Goal: Information Seeking & Learning: Learn about a topic

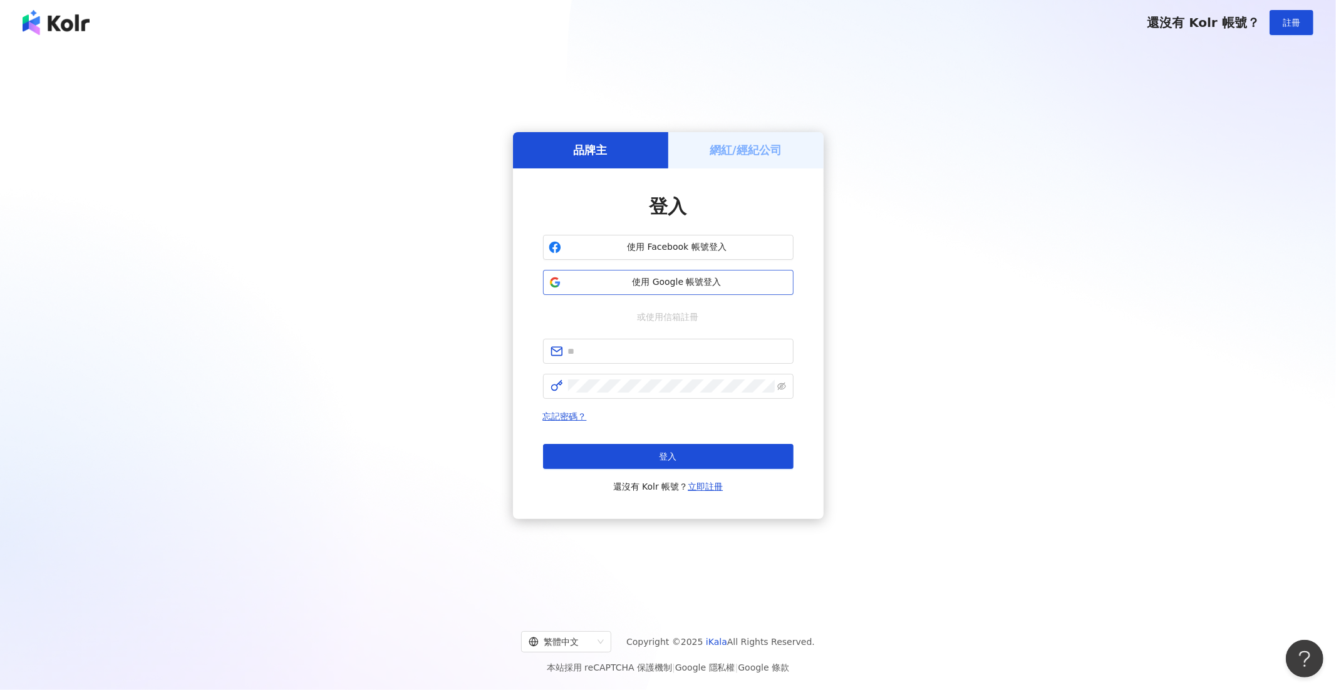
click at [625, 281] on span "使用 Google 帳號登入" at bounding box center [677, 282] width 222 height 13
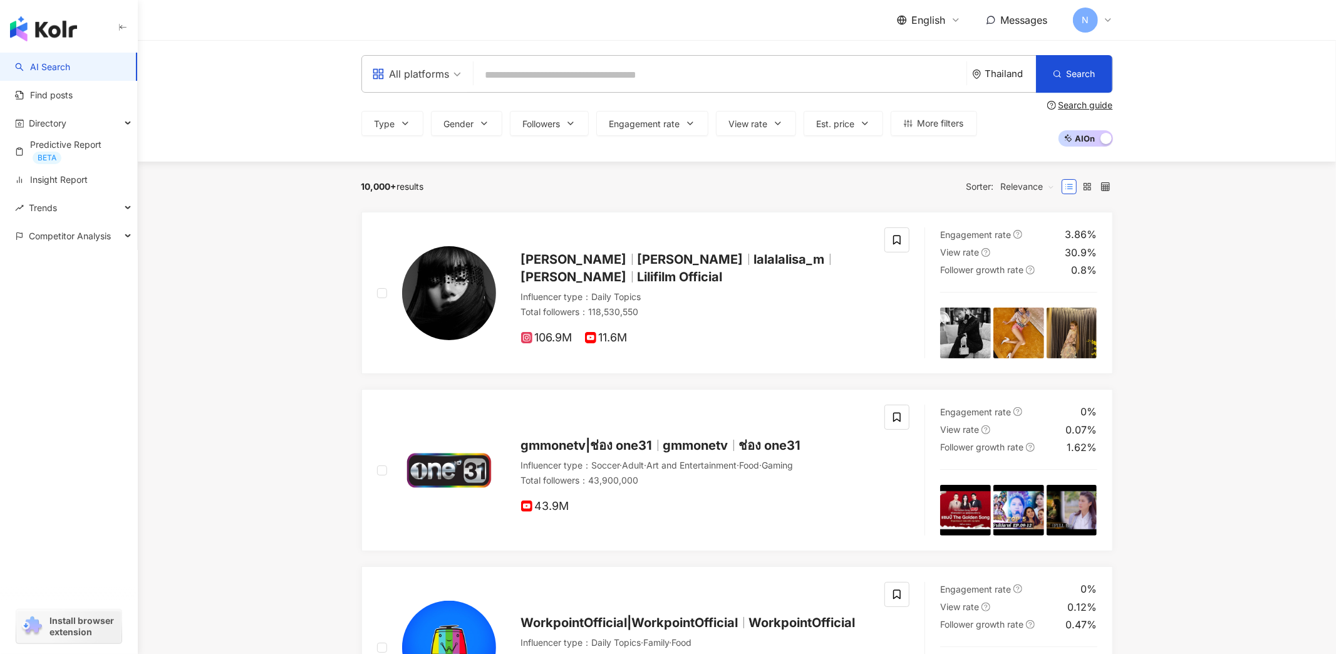
click at [984, 82] on div "Thailand" at bounding box center [1004, 74] width 64 height 36
click at [952, 166] on div "Taiwan" at bounding box center [966, 164] width 123 height 23
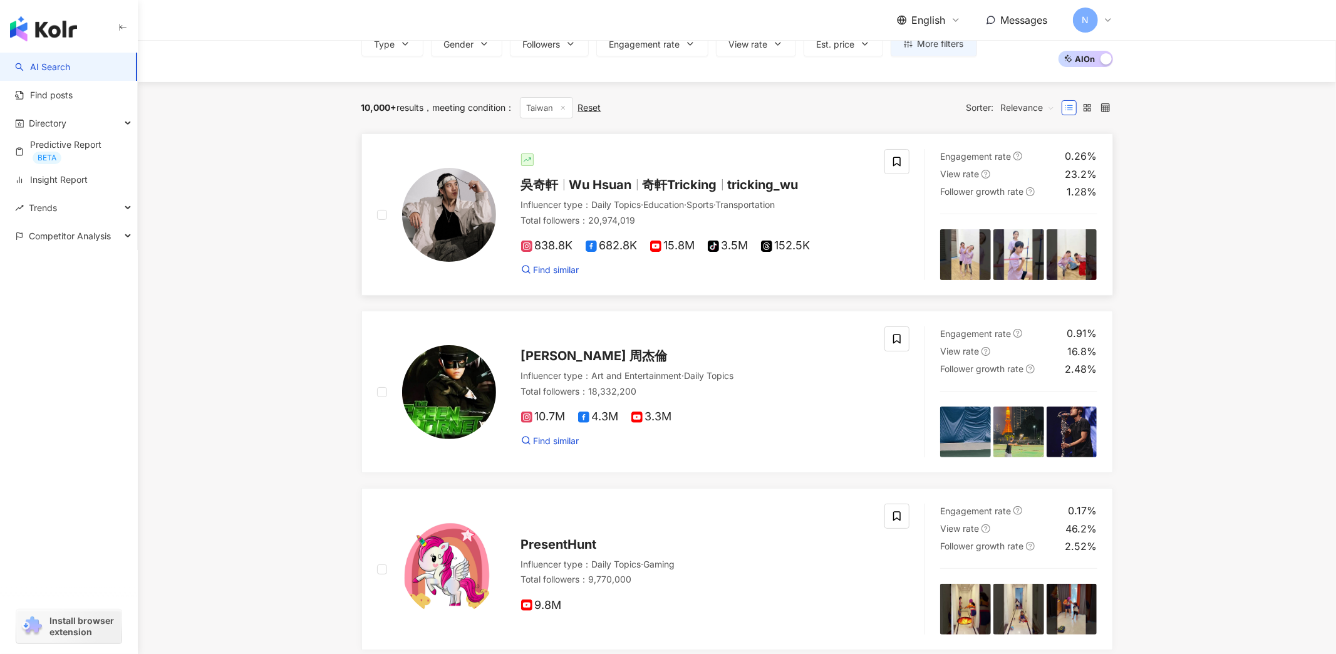
scroll to position [82, 0]
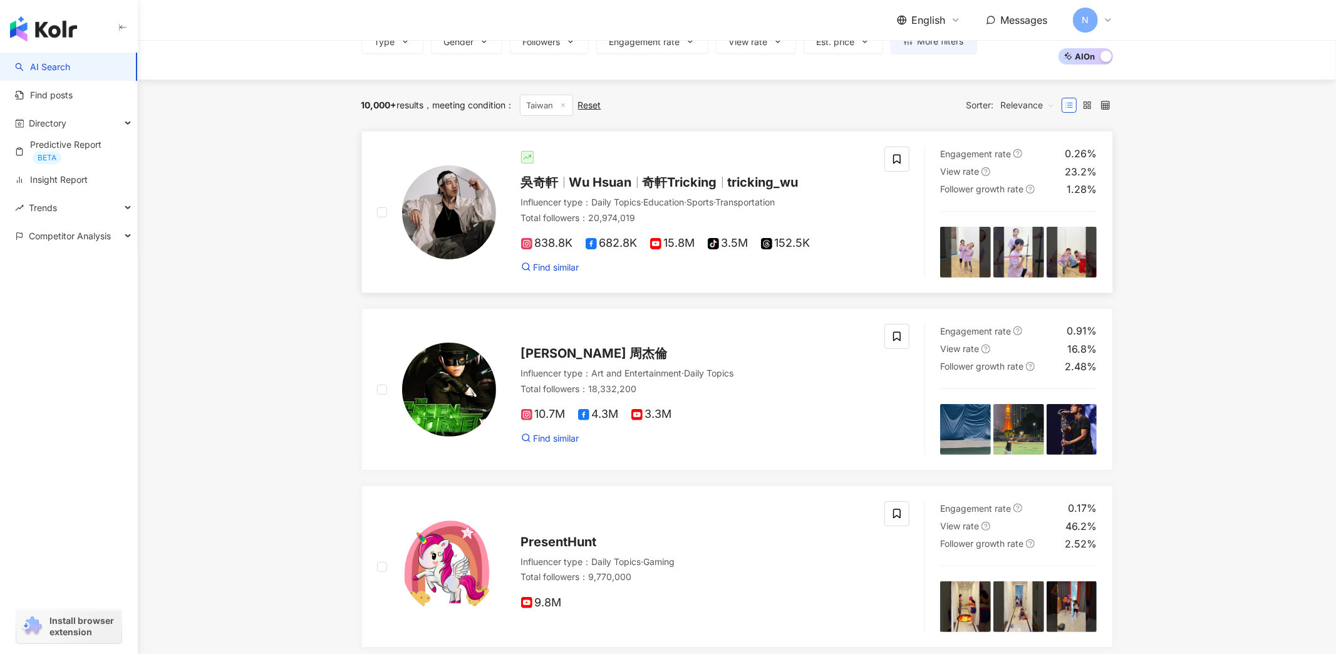
click at [598, 178] on span "Wu Hsuan" at bounding box center [600, 182] width 63 height 15
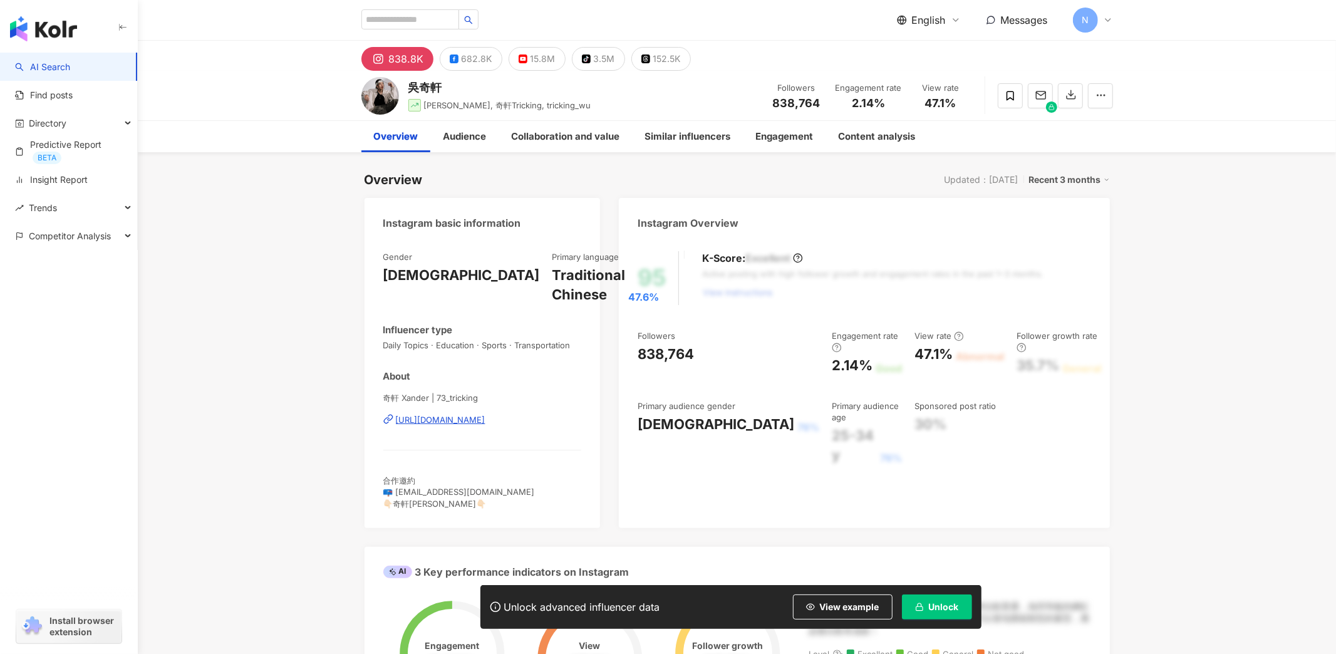
click at [932, 598] on button "Unlock" at bounding box center [937, 606] width 70 height 25
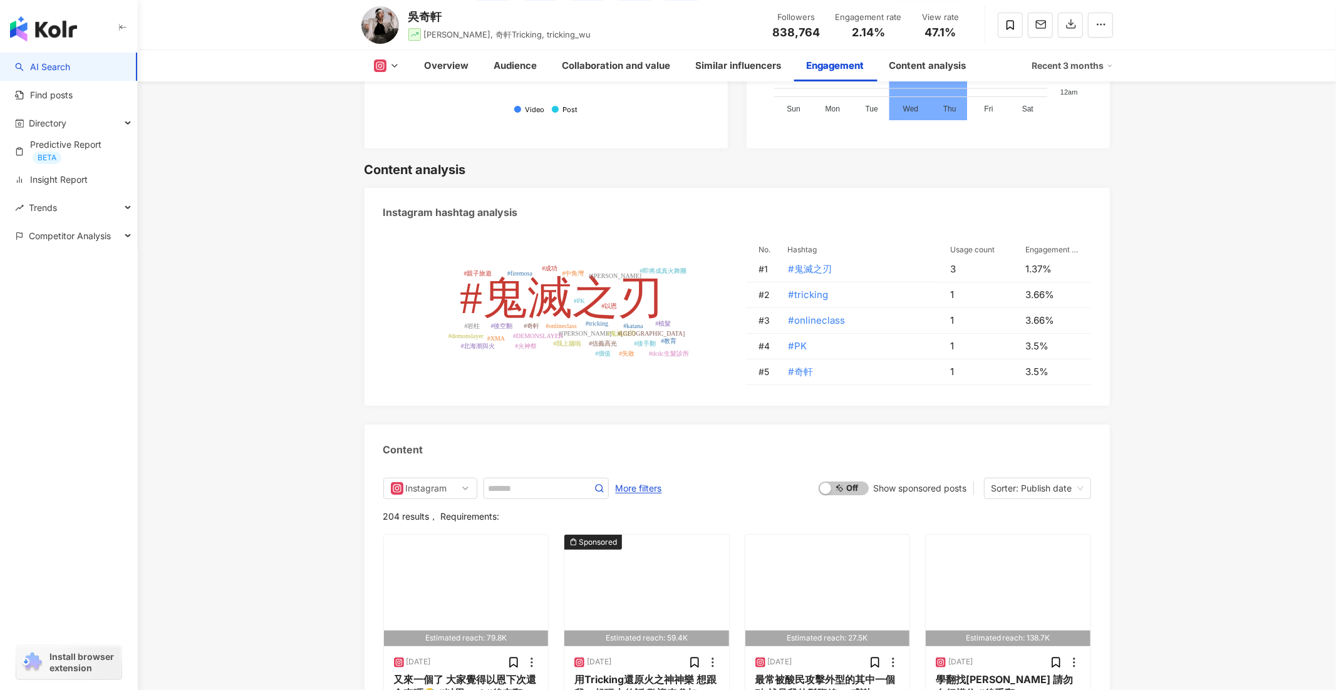
scroll to position [3611, 0]
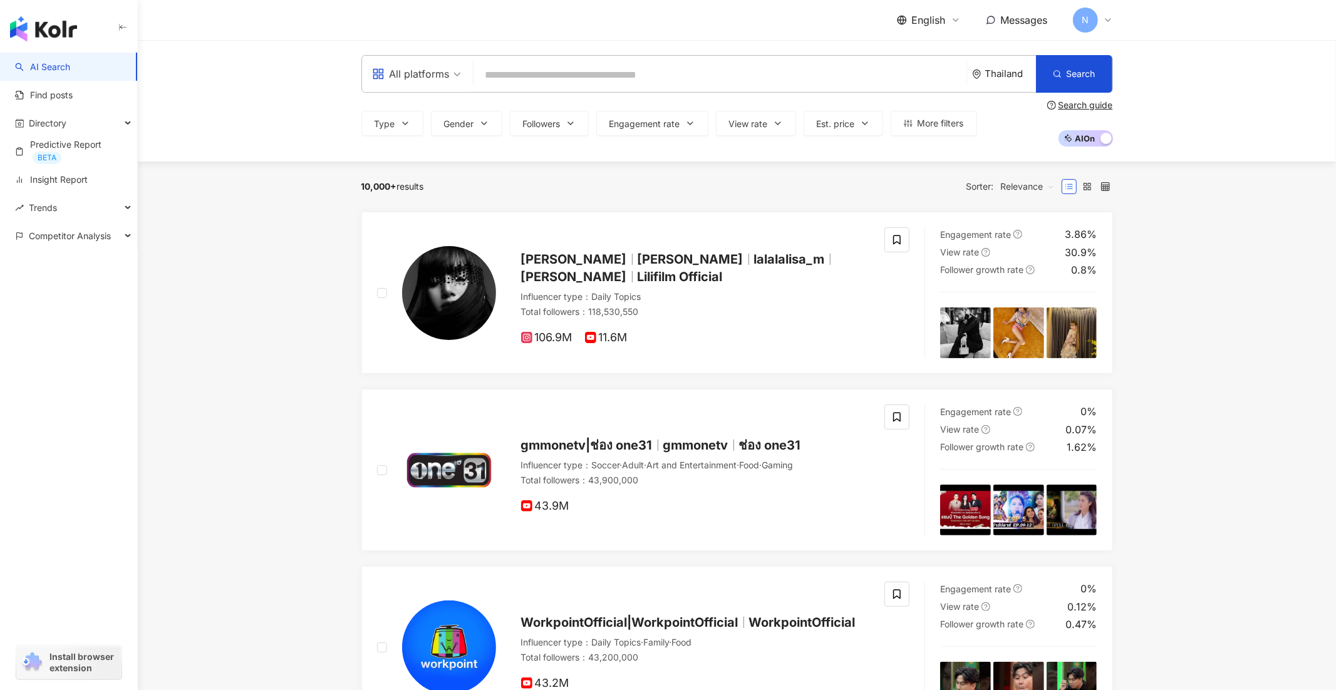
click at [999, 70] on div "Thailand" at bounding box center [1010, 73] width 51 height 11
click at [908, 73] on input "search" at bounding box center [719, 75] width 483 height 24
click at [907, 71] on input "search" at bounding box center [719, 75] width 483 height 24
click at [907, 78] on input "search" at bounding box center [719, 75] width 483 height 24
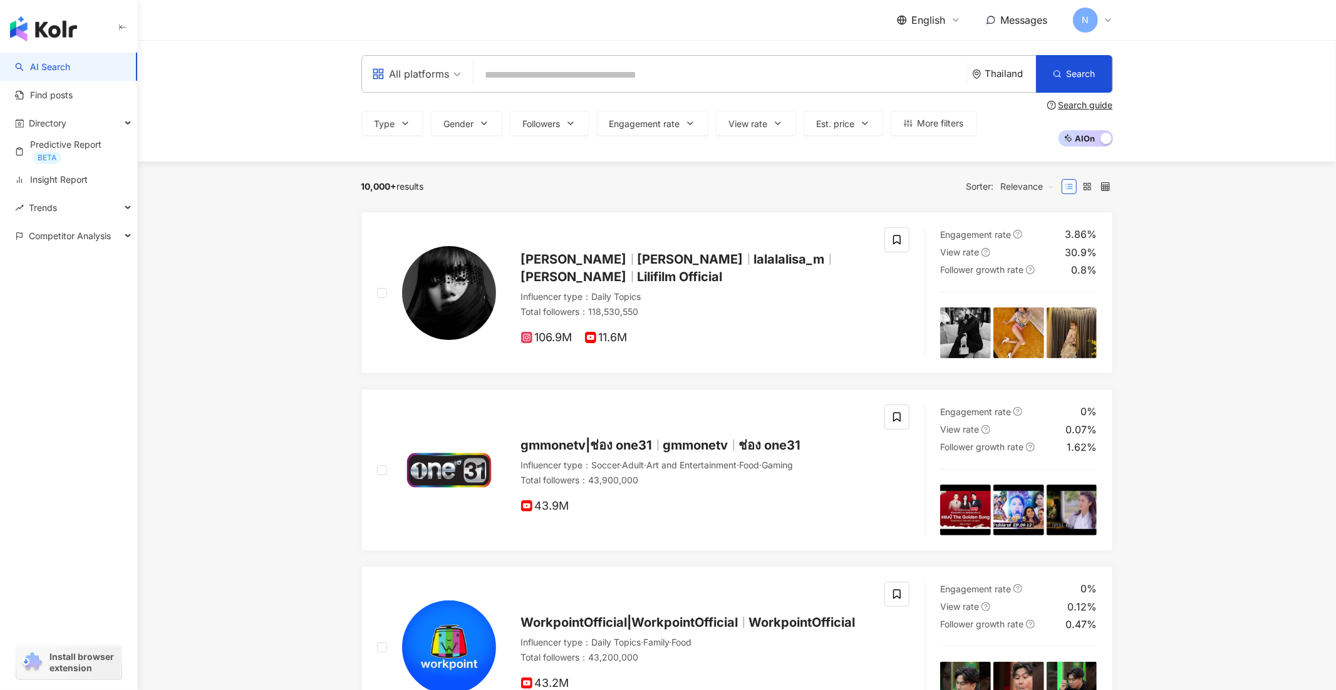
click at [988, 75] on div "Thailand" at bounding box center [1010, 73] width 51 height 11
click at [942, 170] on div "Taiwan" at bounding box center [966, 163] width 123 height 23
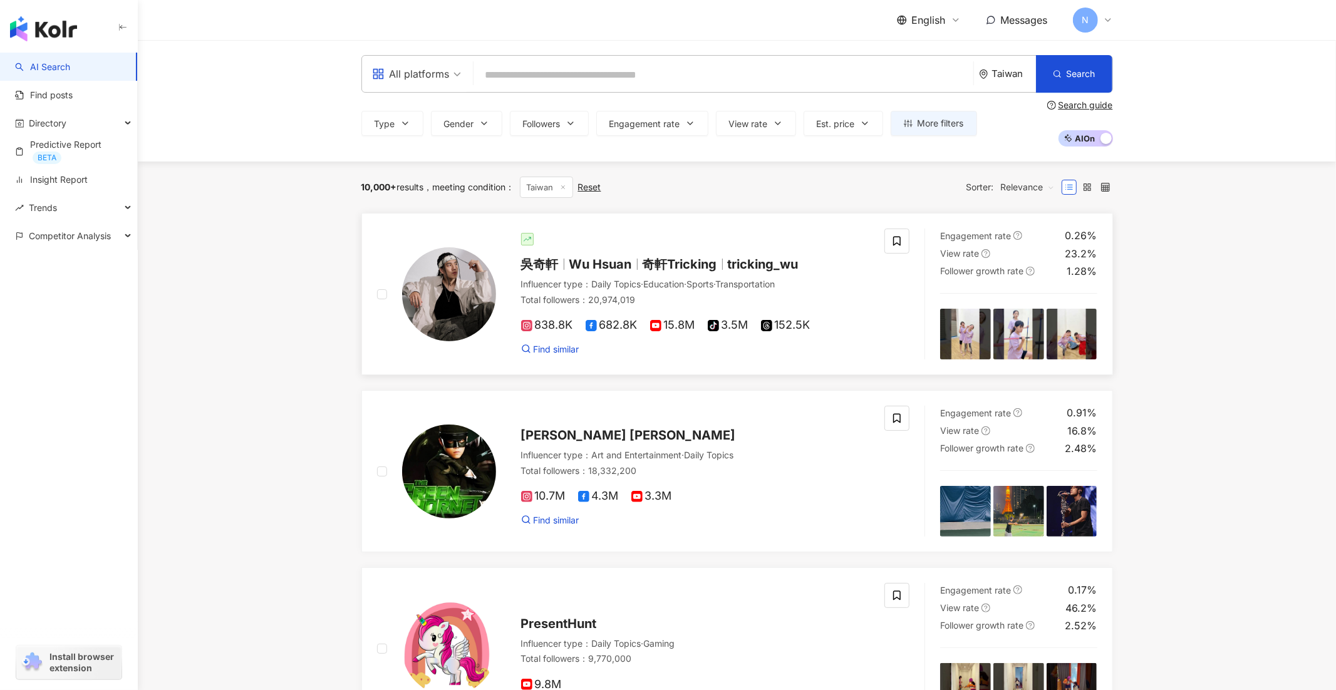
click at [603, 268] on span "Wu Hsuan" at bounding box center [600, 264] width 63 height 15
click at [424, 128] on div "Type Gender Followers Engagement rate View rate Est. price More filters" at bounding box center [668, 123] width 615 height 25
click at [407, 126] on icon "button" at bounding box center [405, 123] width 10 height 10
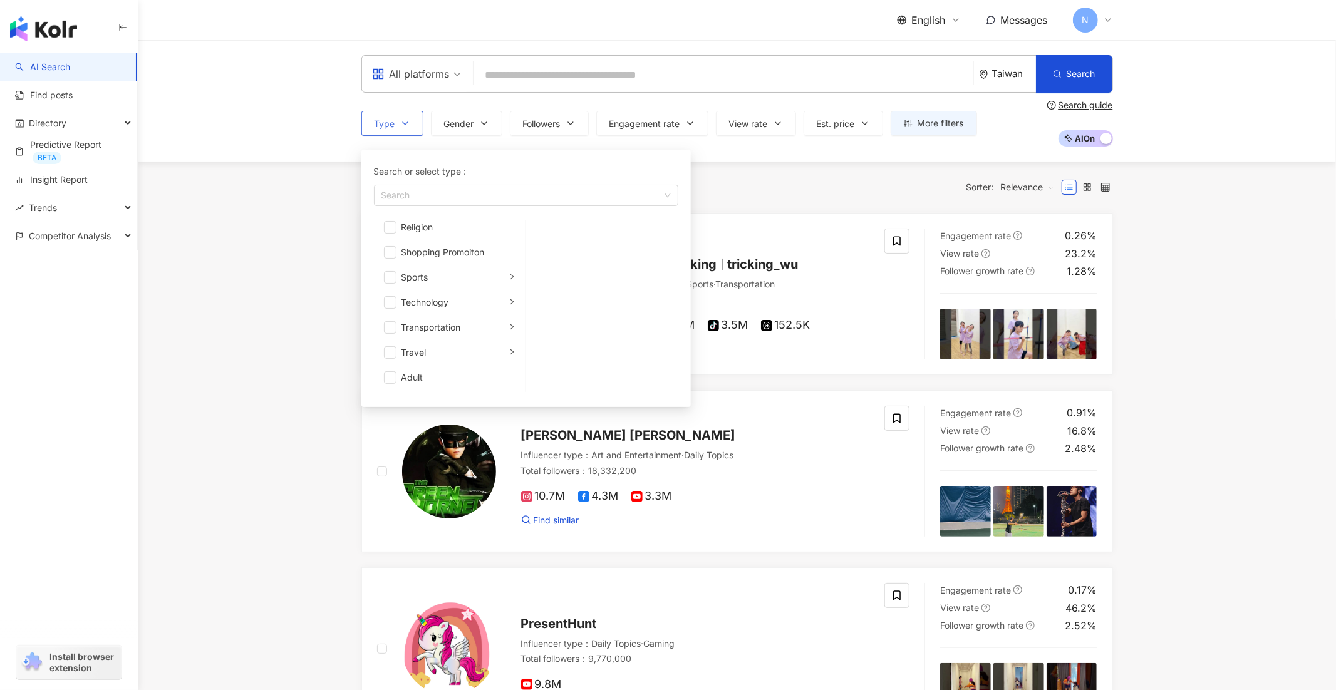
scroll to position [433, 0]
click at [508, 326] on icon "right" at bounding box center [512, 327] width 8 height 8
click at [494, 229] on div "Art and Entertainment" at bounding box center [453, 235] width 104 height 14
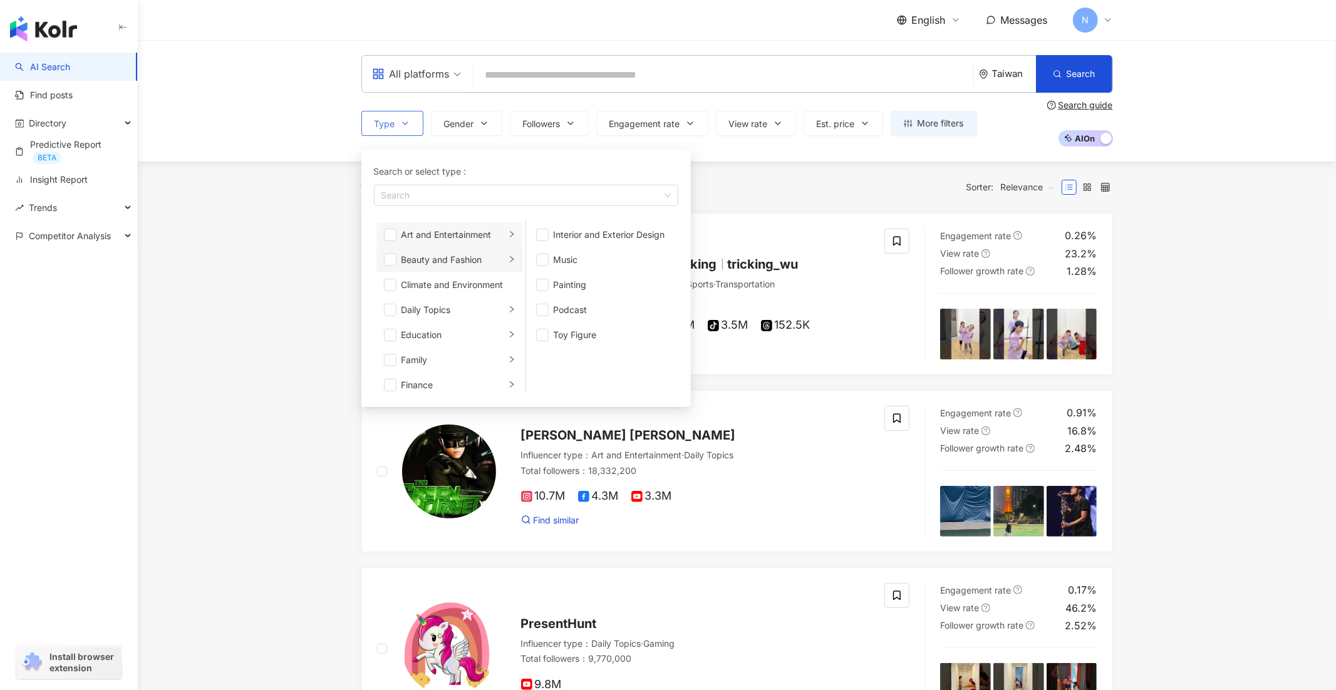
click at [489, 254] on div "Beauty and Fashion" at bounding box center [453, 260] width 104 height 14
click at [491, 279] on div "Climate and Environment" at bounding box center [458, 285] width 114 height 14
click at [465, 311] on div "Daily Topics" at bounding box center [453, 310] width 104 height 14
click at [470, 328] on div "Education" at bounding box center [453, 335] width 104 height 14
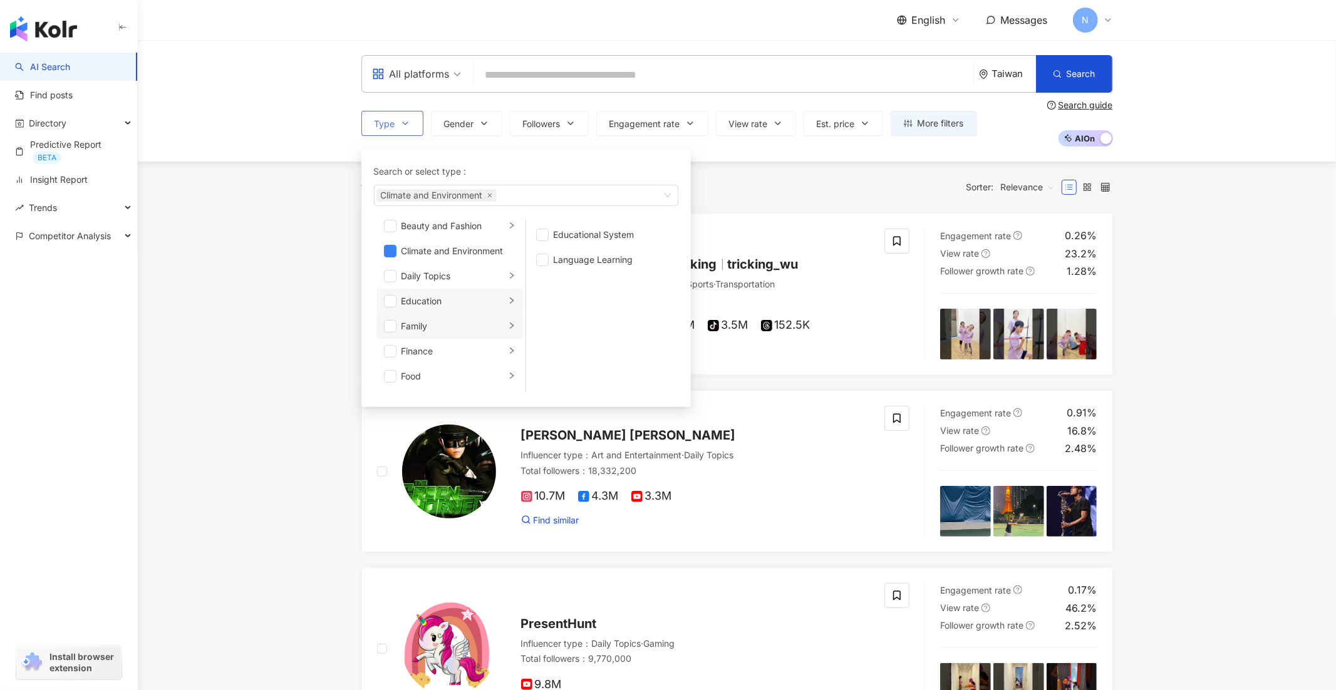
click at [461, 327] on div "Family" at bounding box center [453, 326] width 104 height 14
click at [454, 327] on div "Finance" at bounding box center [453, 326] width 104 height 14
click at [543, 264] on span "button" at bounding box center [542, 260] width 13 height 13
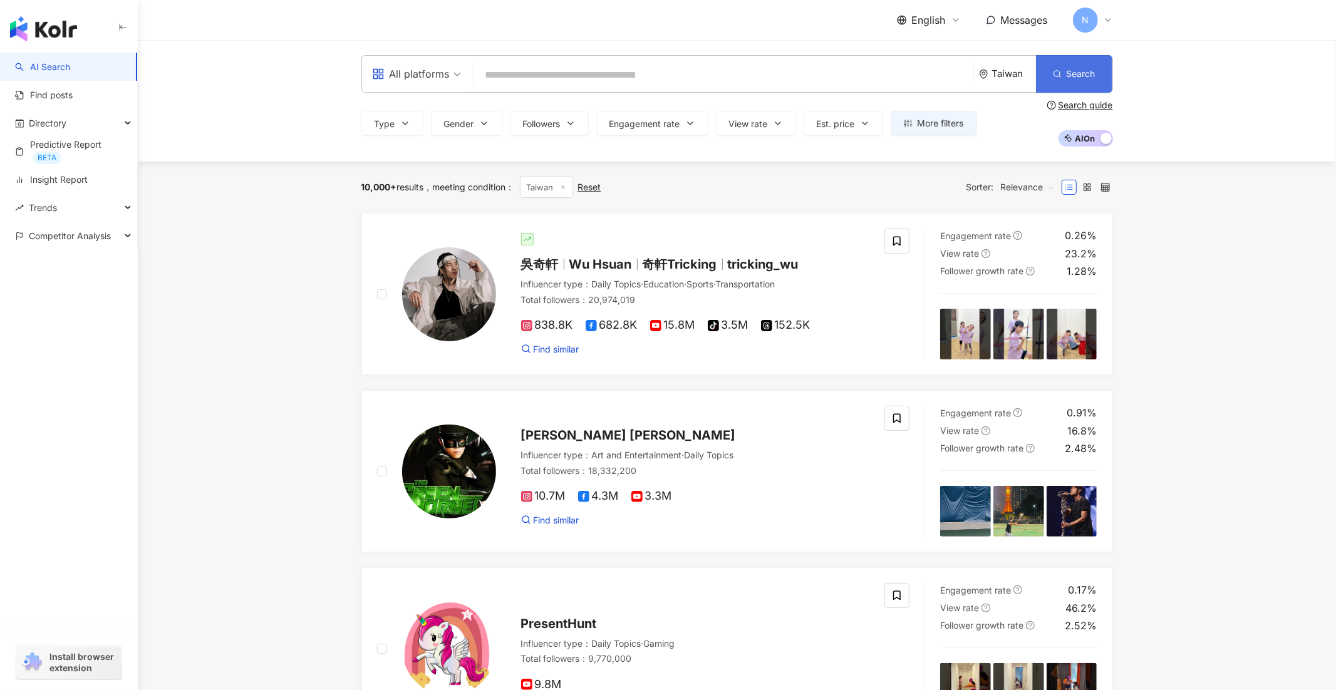
click at [1071, 86] on button "Search" at bounding box center [1074, 74] width 76 height 38
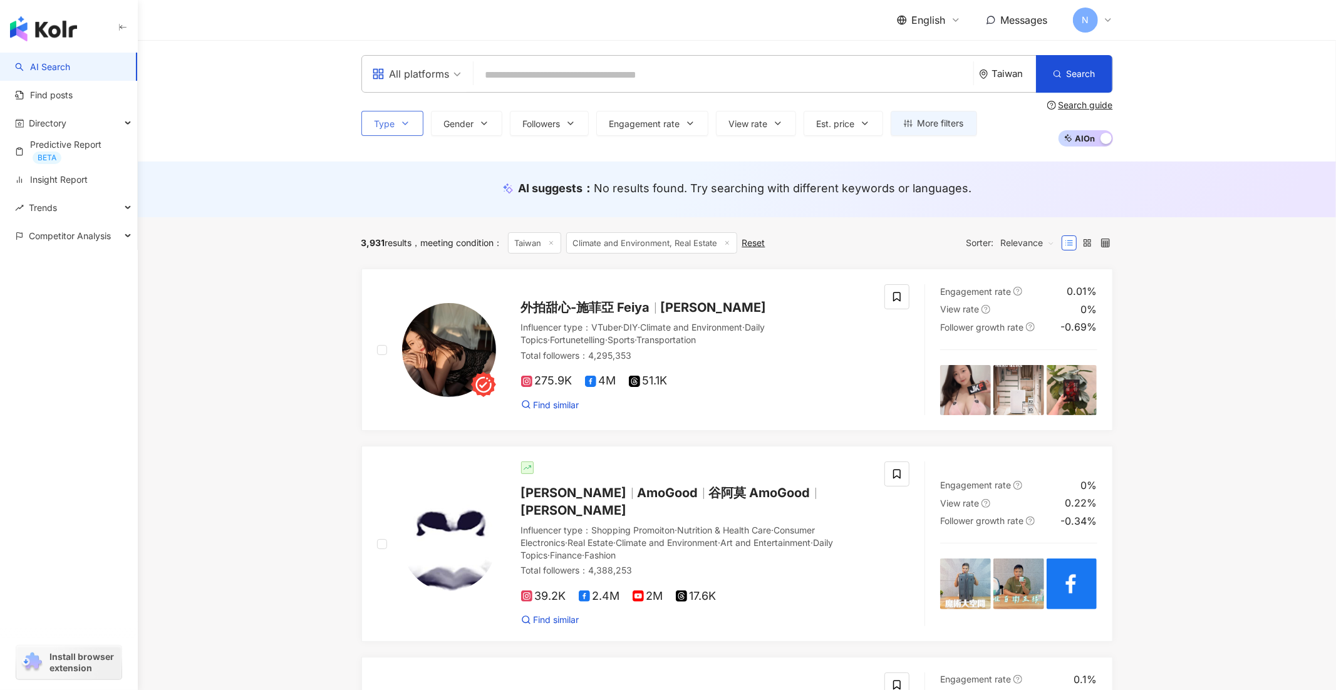
click at [403, 123] on icon "button" at bounding box center [405, 123] width 5 height 3
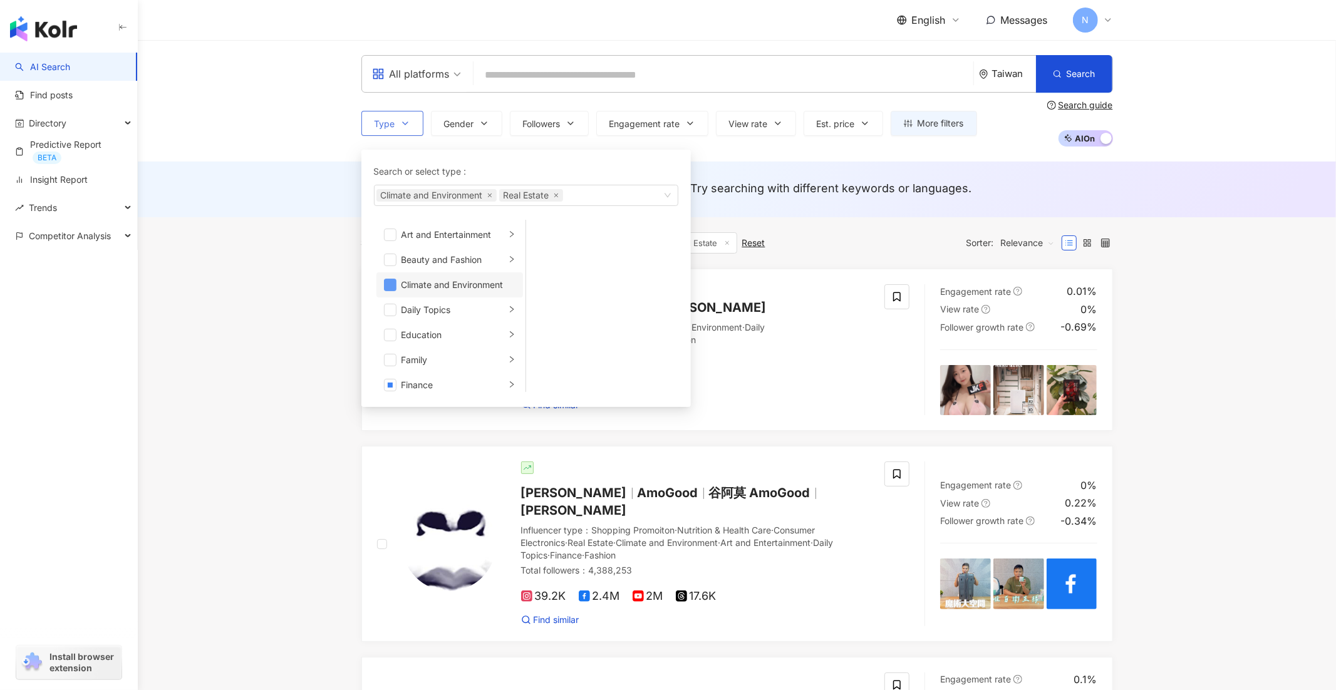
click at [388, 279] on span "button" at bounding box center [390, 285] width 13 height 13
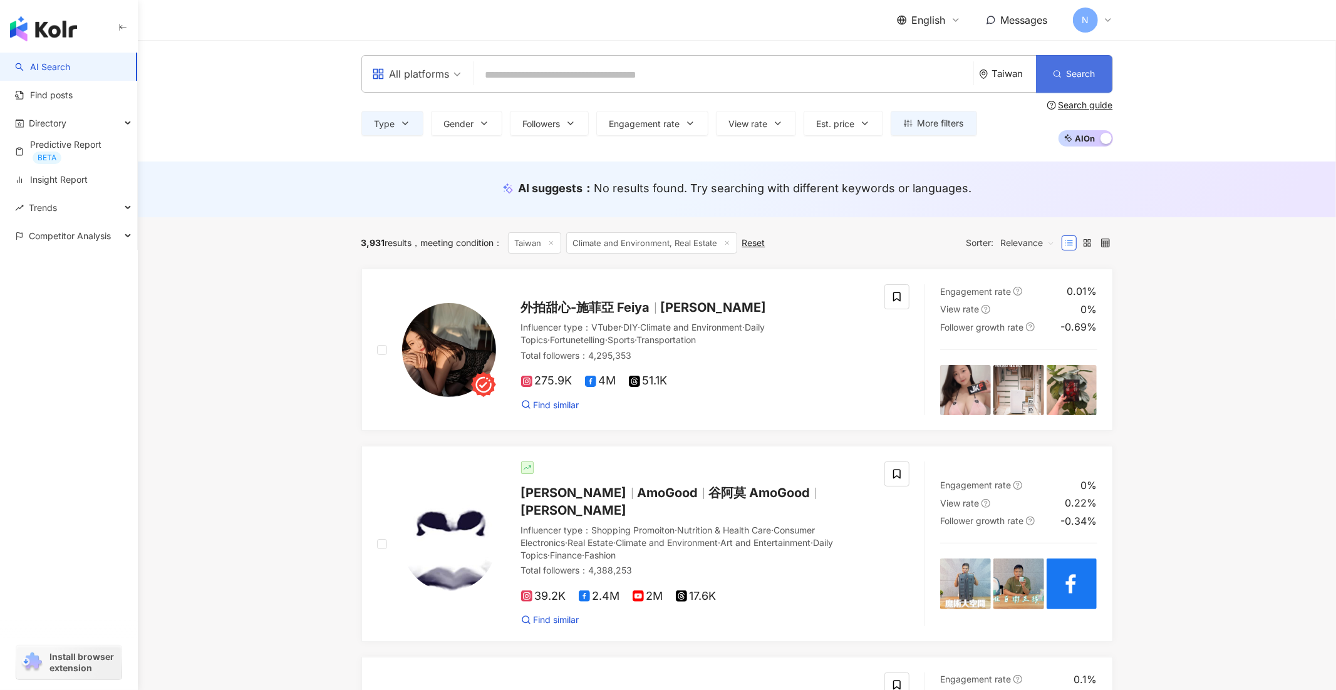
click at [1086, 75] on span "Search" at bounding box center [1080, 74] width 29 height 10
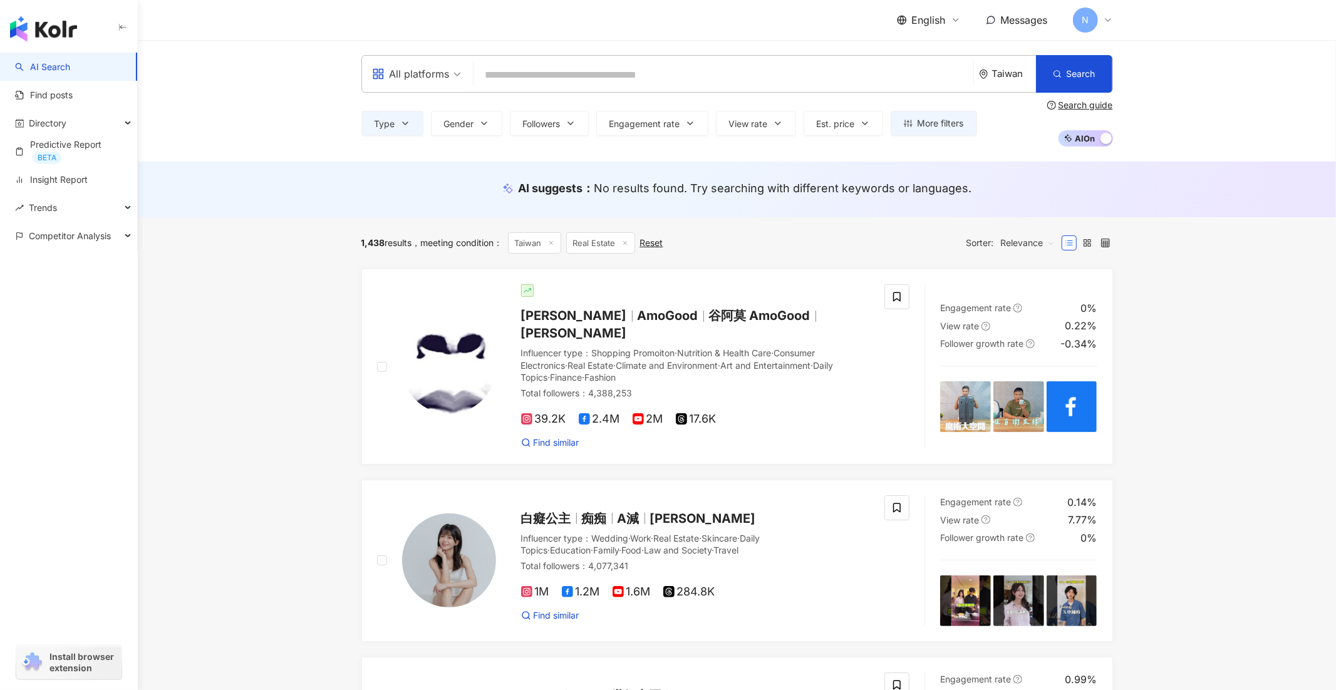
click at [1004, 88] on div "Taiwan" at bounding box center [1007, 74] width 57 height 36
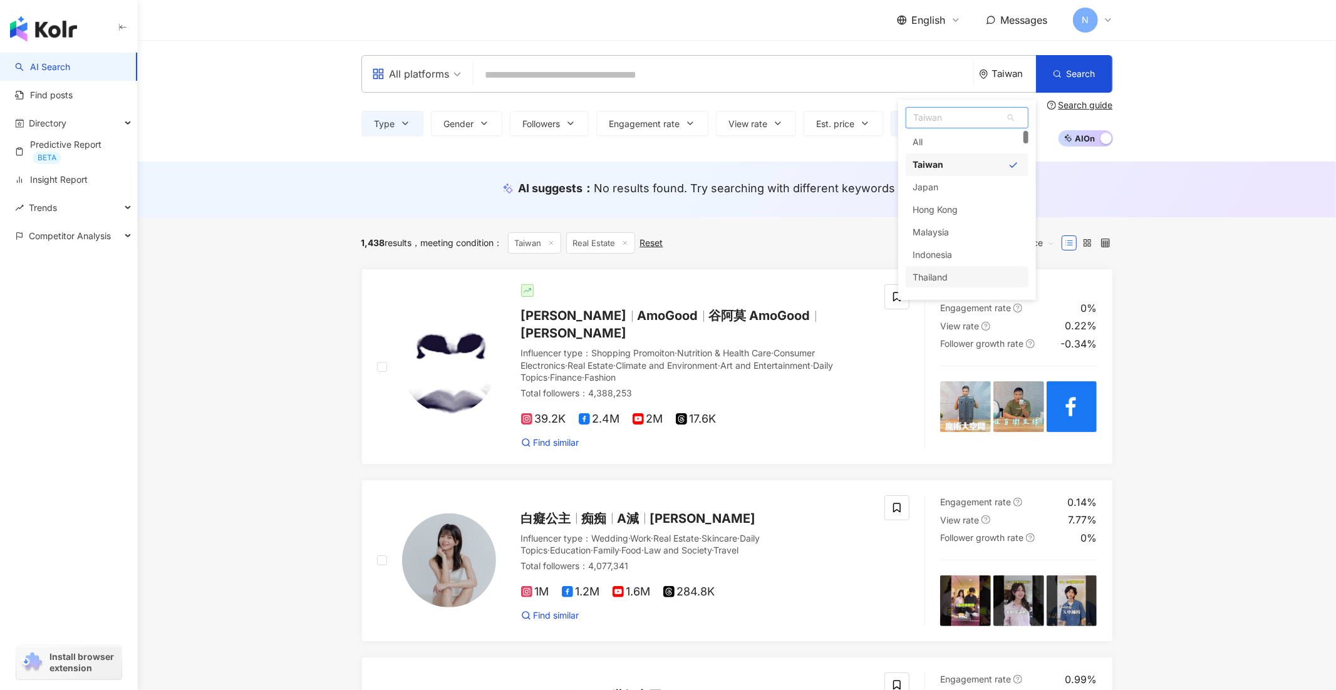
click at [960, 275] on div "Thailand" at bounding box center [966, 277] width 123 height 23
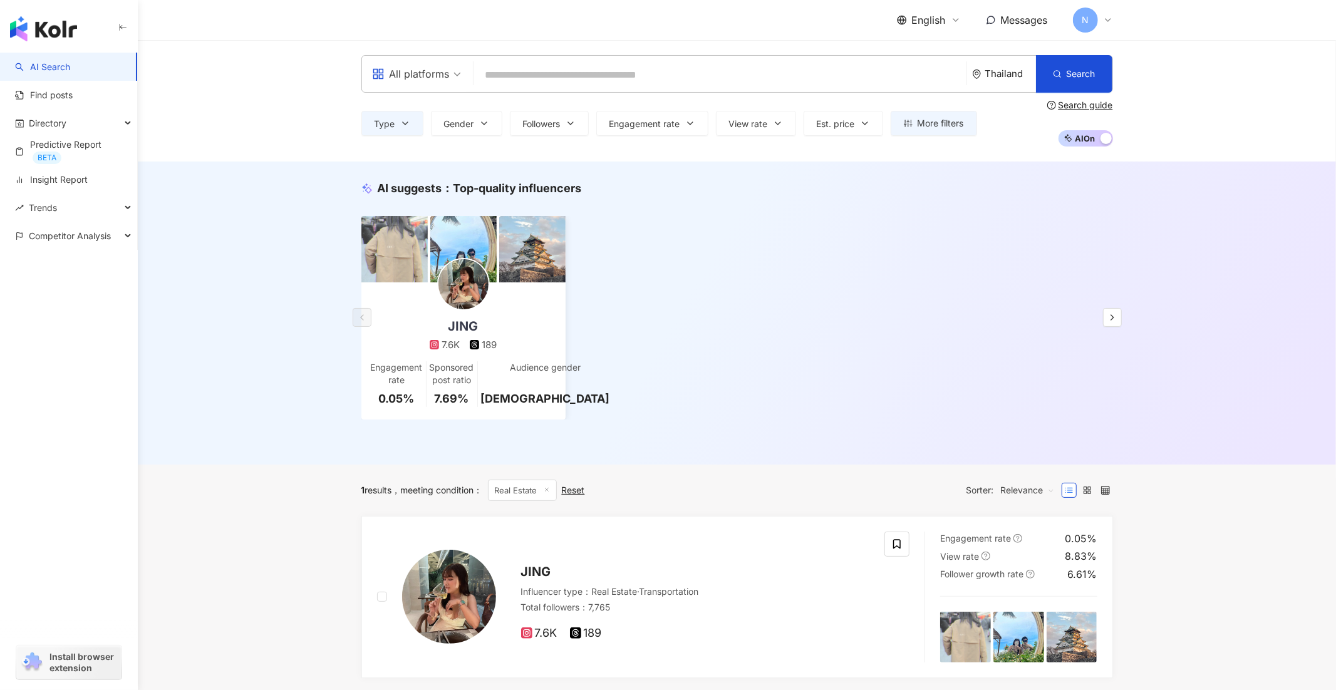
click at [414, 106] on div "Type Gender Followers Engagement rate View rate Est. price More filters Search …" at bounding box center [736, 123] width 751 height 46
click at [412, 120] on button "Type" at bounding box center [392, 123] width 62 height 25
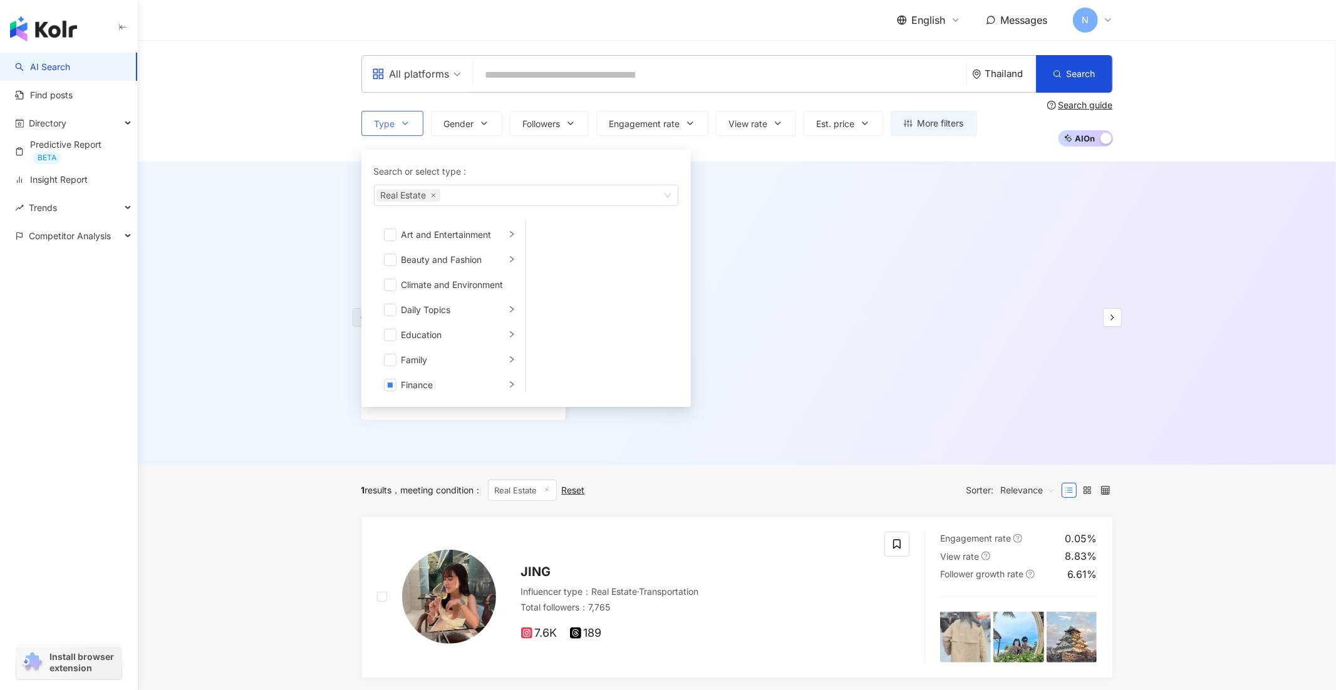
click at [412, 120] on button "Type Search or select type : Real Estate Art and Entertainment Beauty and Fashi…" at bounding box center [392, 123] width 62 height 25
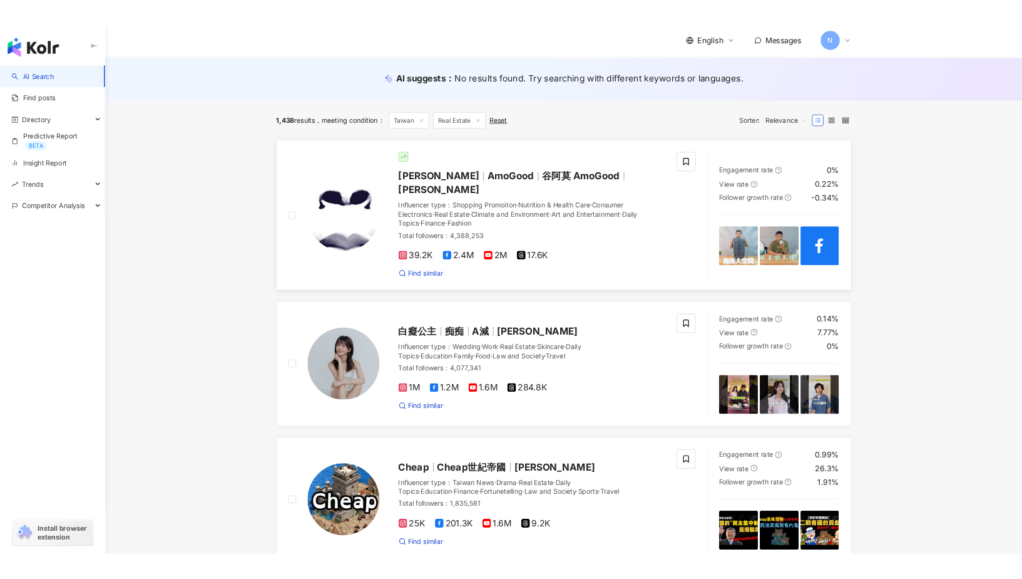
scroll to position [183, 0]
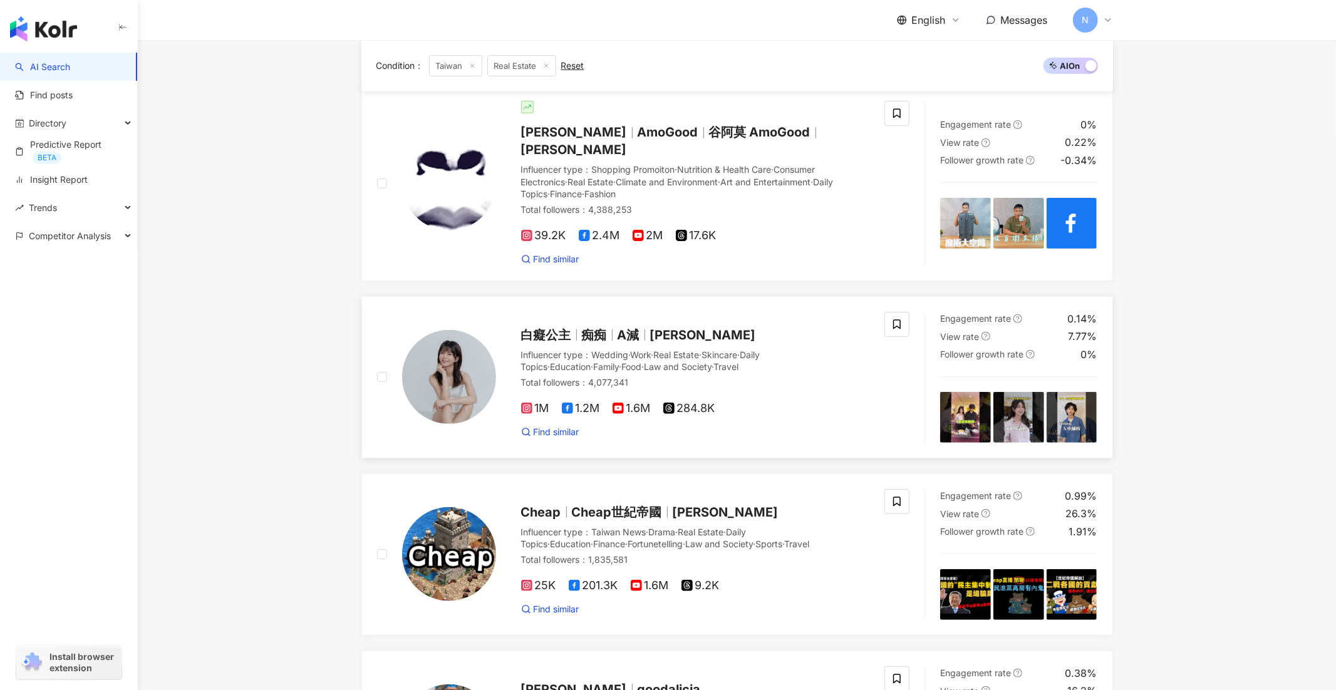
click at [614, 327] on span "痴痴" at bounding box center [600, 334] width 36 height 15
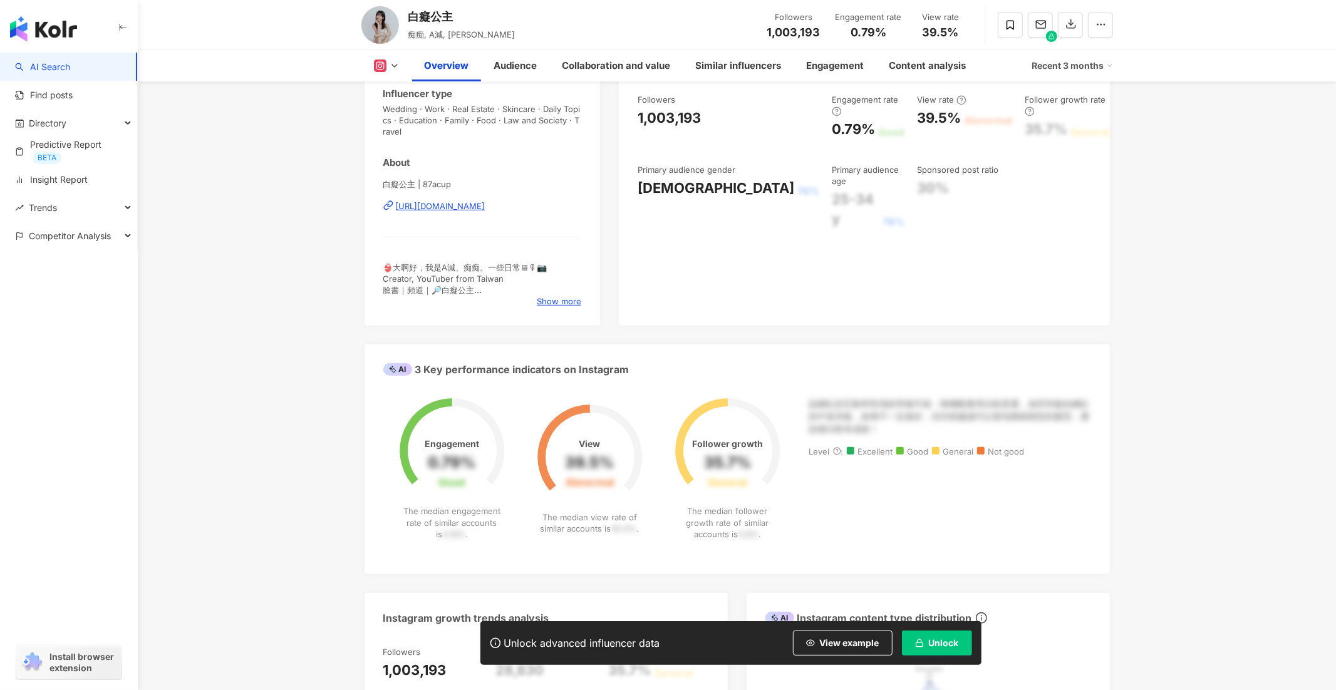
scroll to position [286, 0]
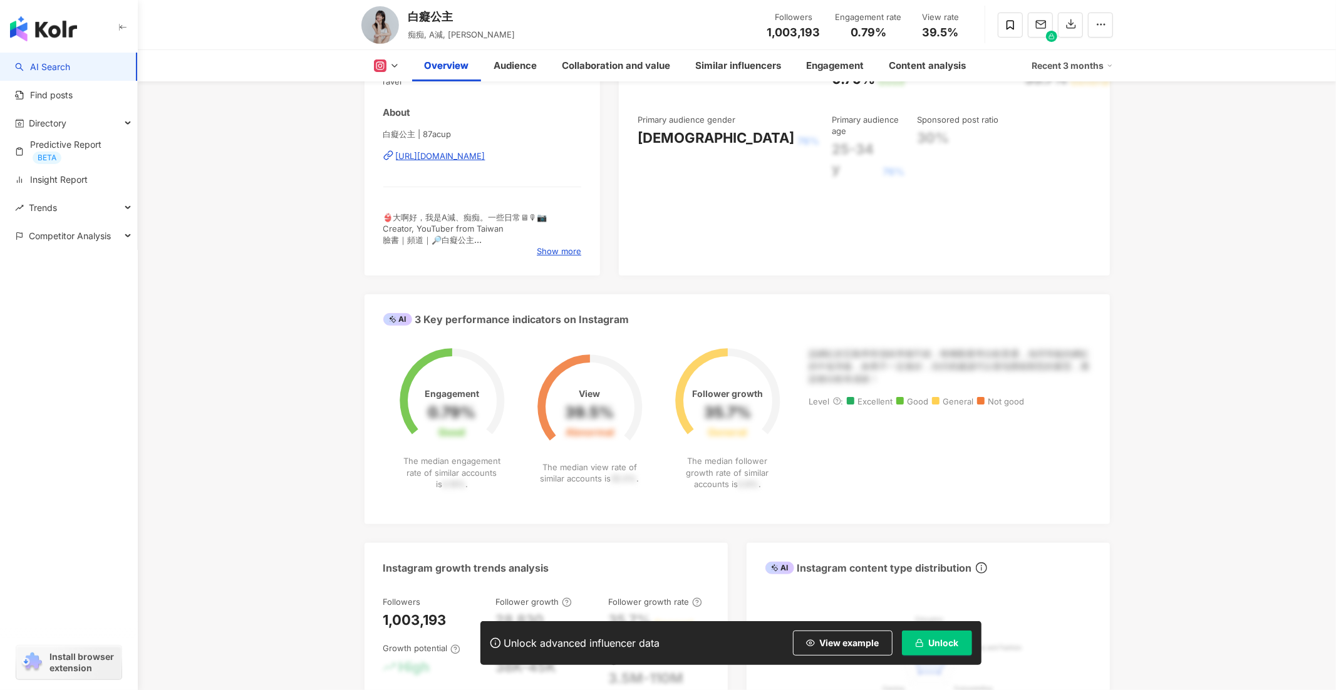
click at [928, 640] on button "Unlock" at bounding box center [937, 643] width 70 height 25
